Goal: Task Accomplishment & Management: Manage account settings

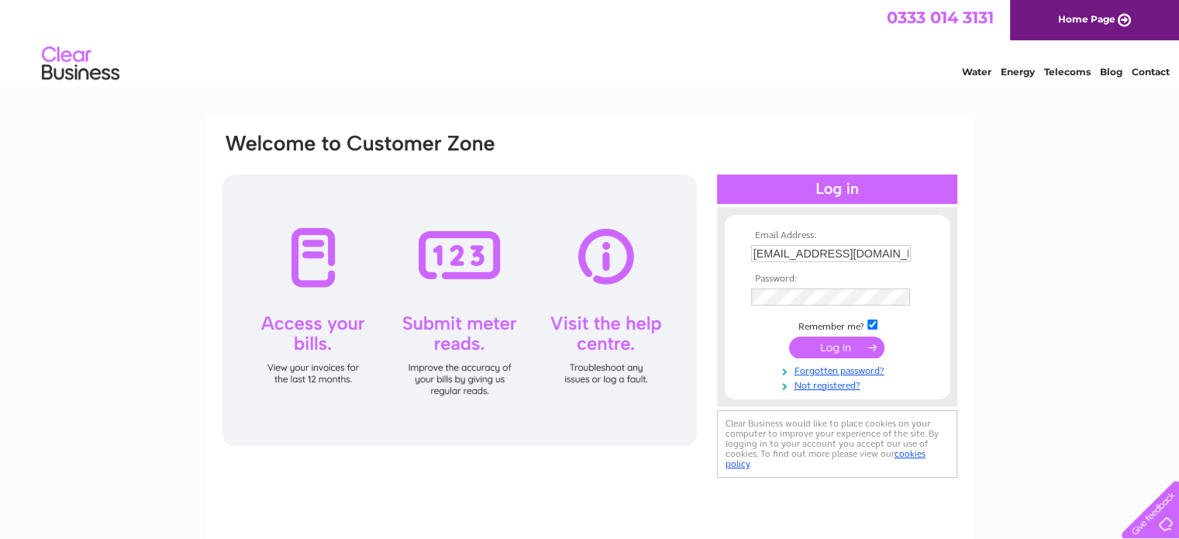
click at [834, 347] on input "submit" at bounding box center [836, 348] width 95 height 22
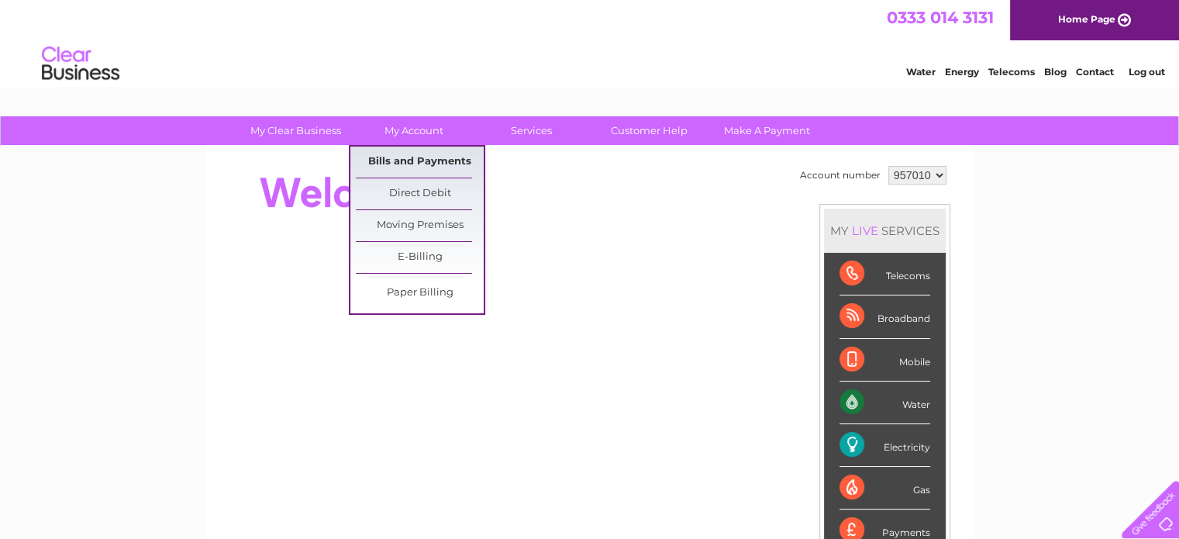
click at [410, 152] on link "Bills and Payments" at bounding box center [420, 162] width 128 height 31
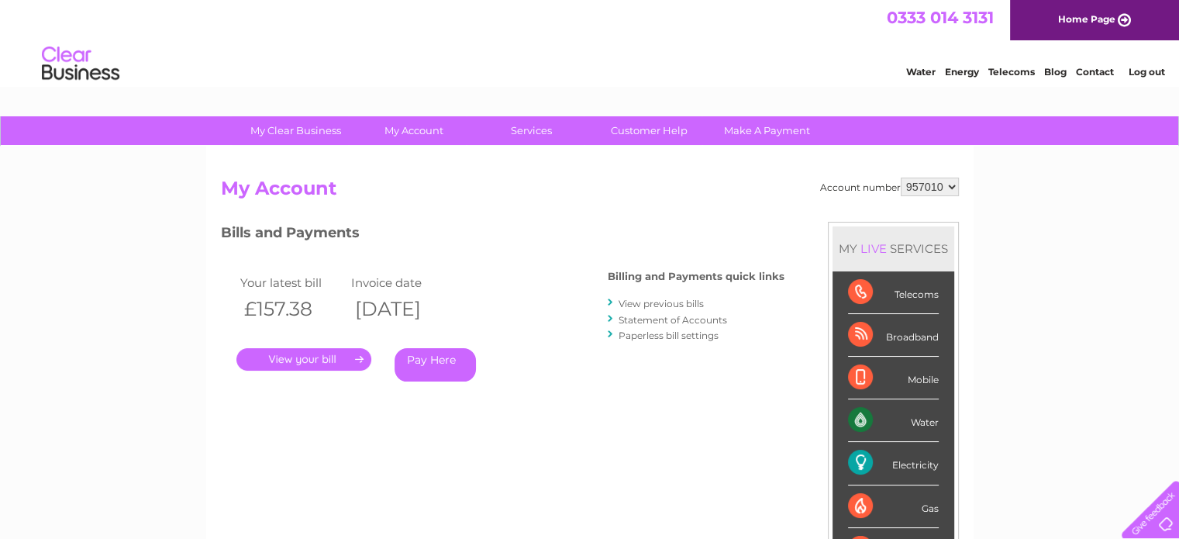
click at [339, 354] on link "." at bounding box center [304, 359] width 135 height 22
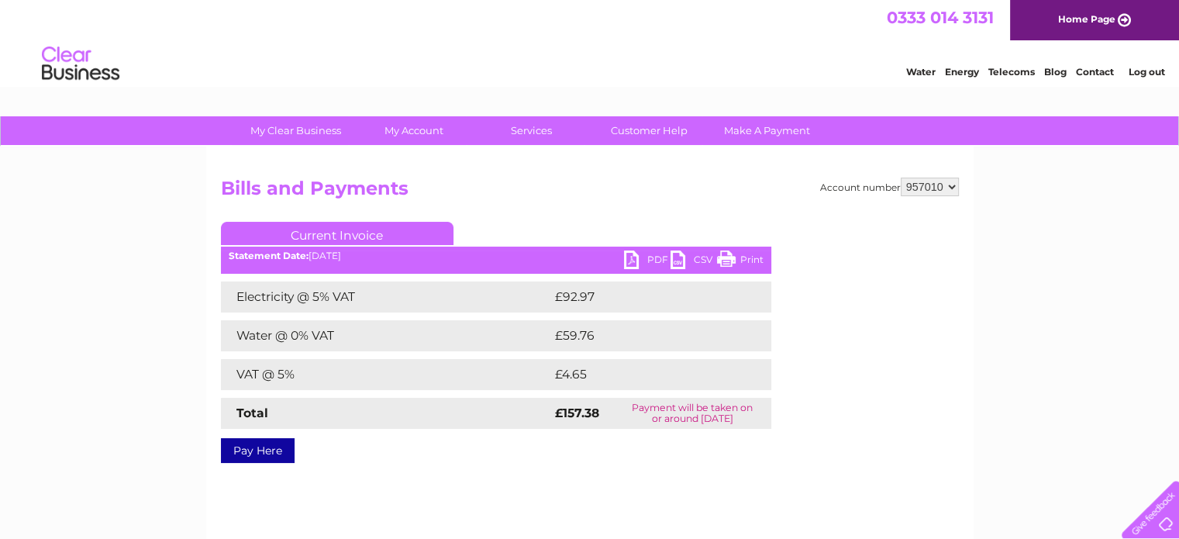
click at [630, 257] on link "PDF" at bounding box center [647, 261] width 47 height 22
click at [628, 266] on link "PDF" at bounding box center [647, 261] width 47 height 22
